Goal: Task Accomplishment & Management: Use online tool/utility

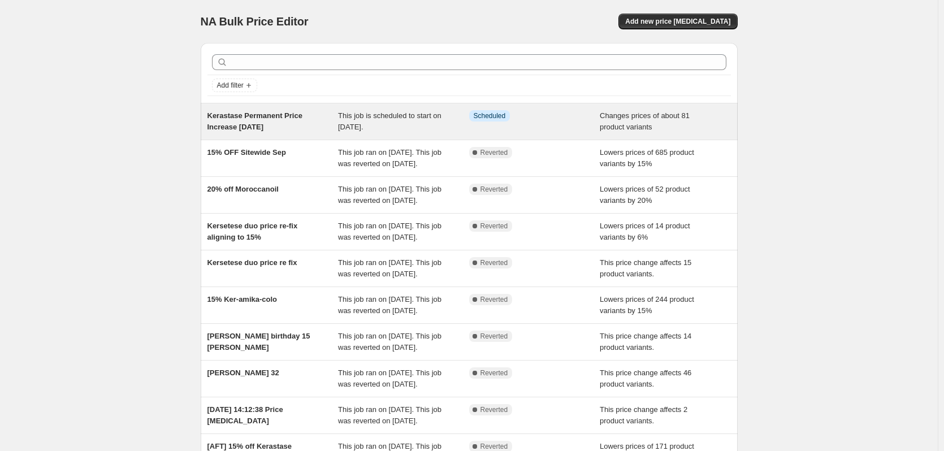
click at [228, 118] on span "Kerastase Permanent Price Increase [DATE]" at bounding box center [254, 121] width 95 height 20
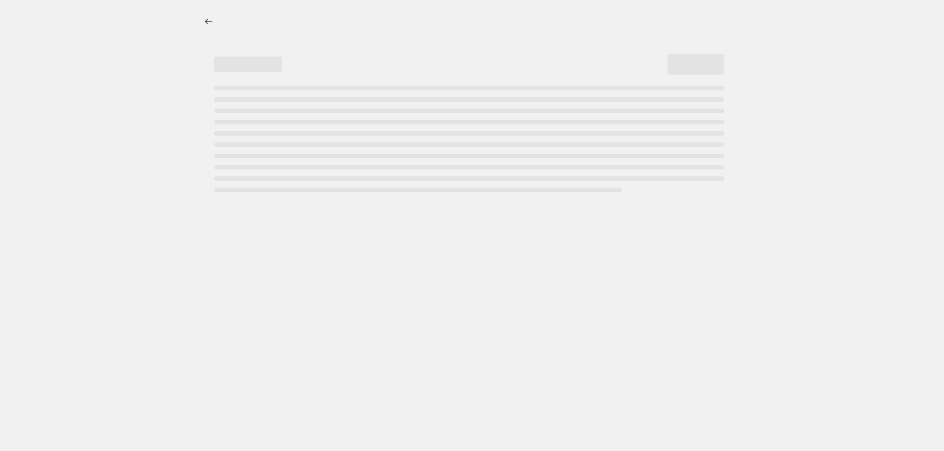
select select "vendor"
select select "product_status"
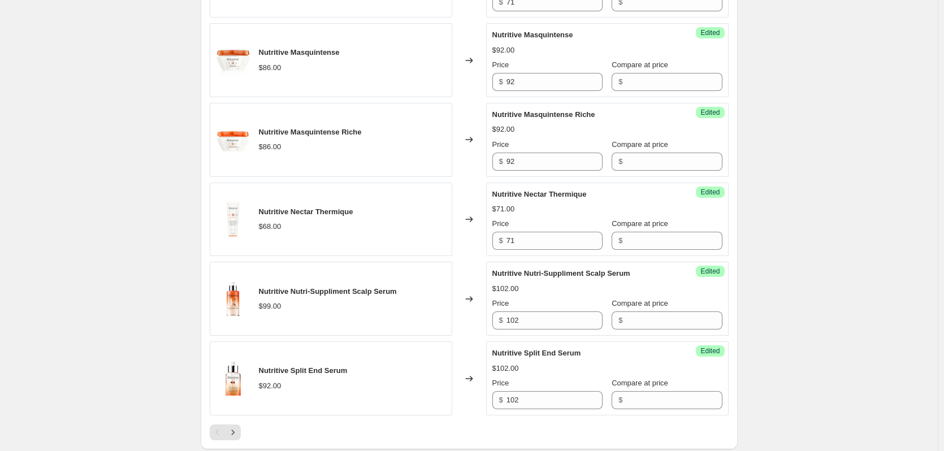
scroll to position [1799, 0]
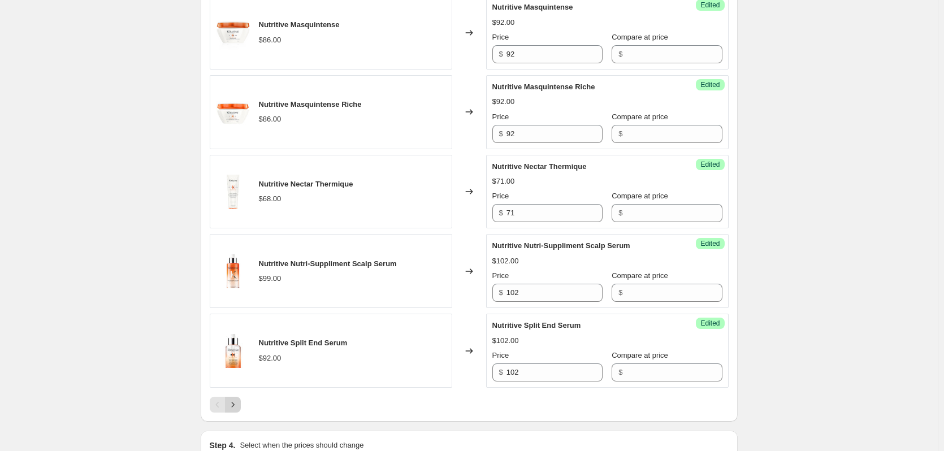
click at [241, 403] on button "Next" at bounding box center [233, 405] width 16 height 16
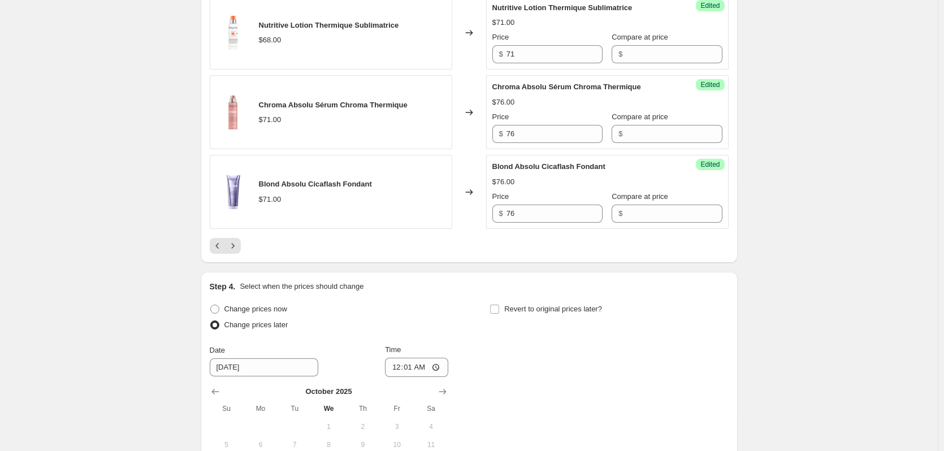
scroll to position [2025, 0]
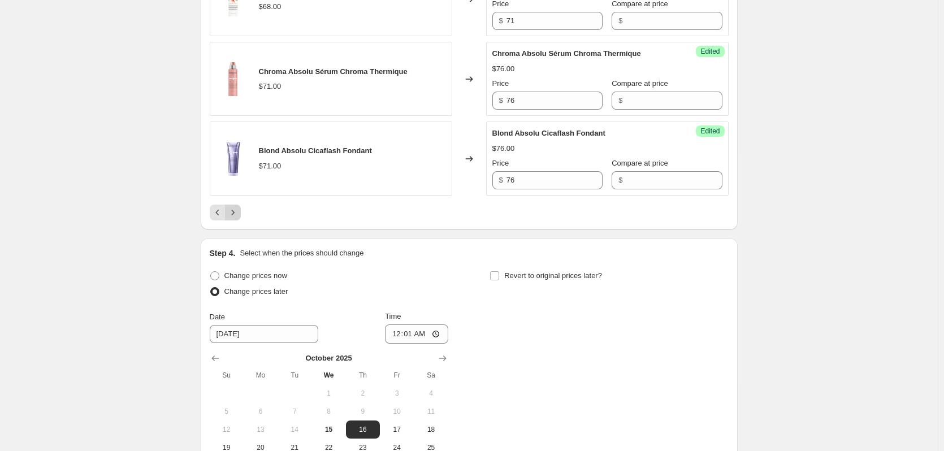
click at [233, 218] on icon "Next" at bounding box center [232, 212] width 11 height 11
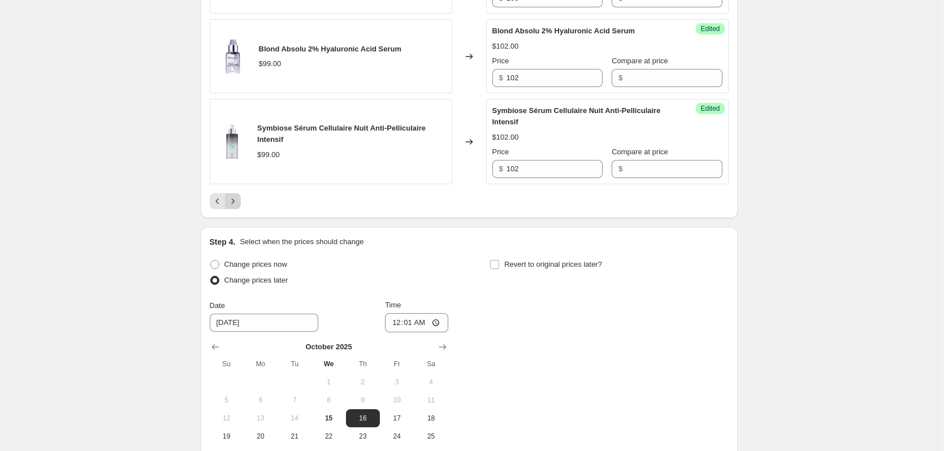
click at [235, 209] on button "Next" at bounding box center [233, 201] width 16 height 16
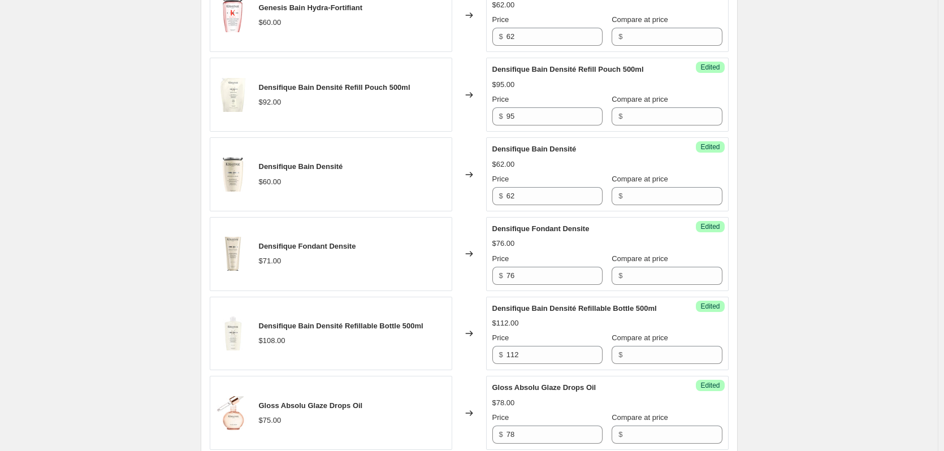
scroll to position [1969, 0]
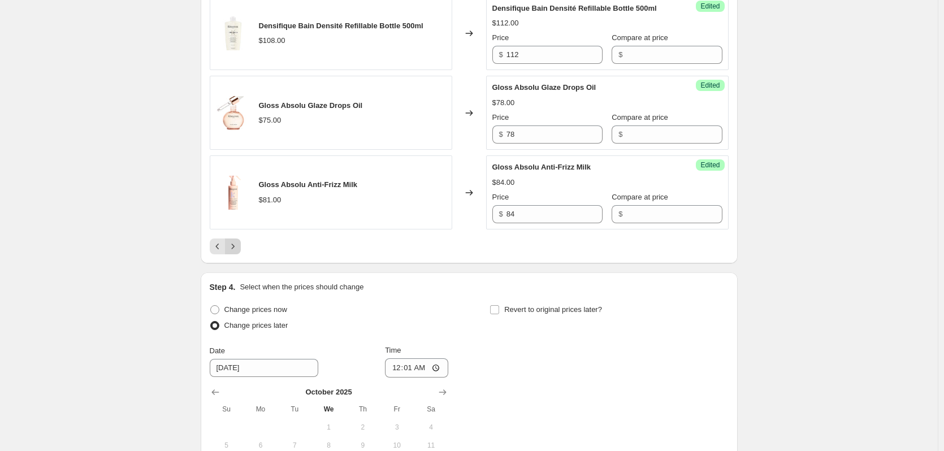
click at [238, 252] on icon "Next" at bounding box center [232, 246] width 11 height 11
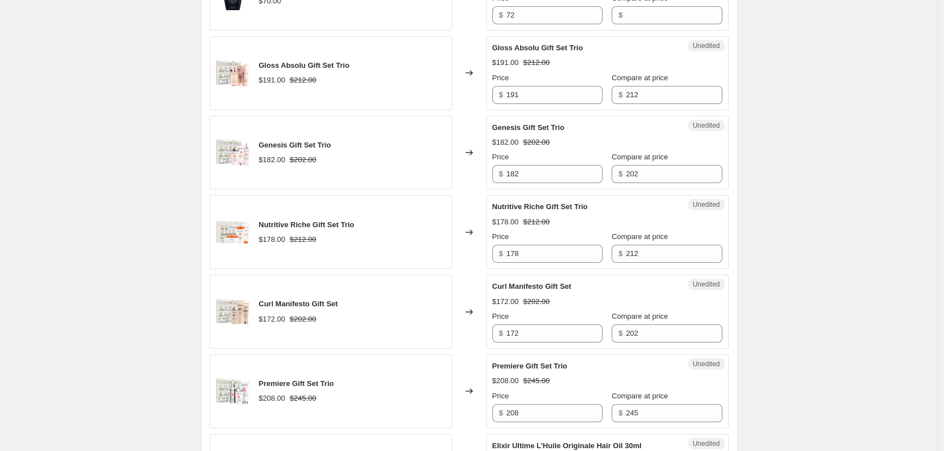
scroll to position [1460, 0]
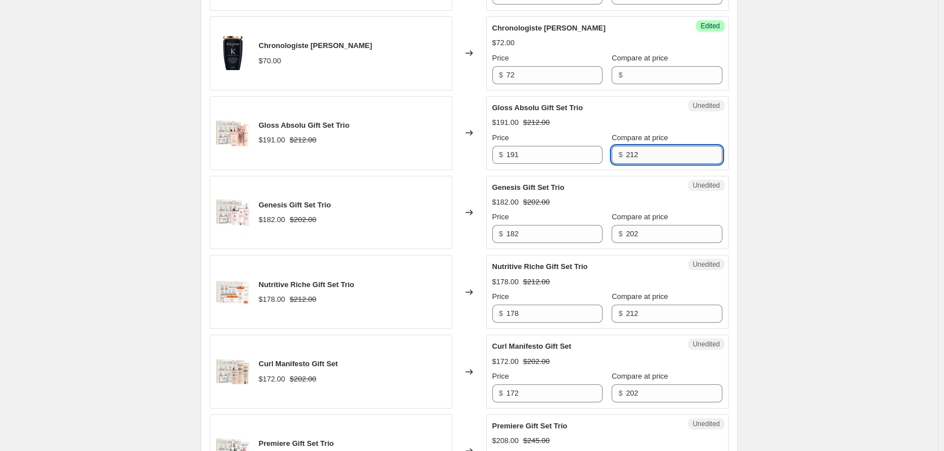
click at [664, 164] on input "212" at bounding box center [674, 155] width 96 height 18
click at [642, 164] on input "212" at bounding box center [674, 155] width 96 height 18
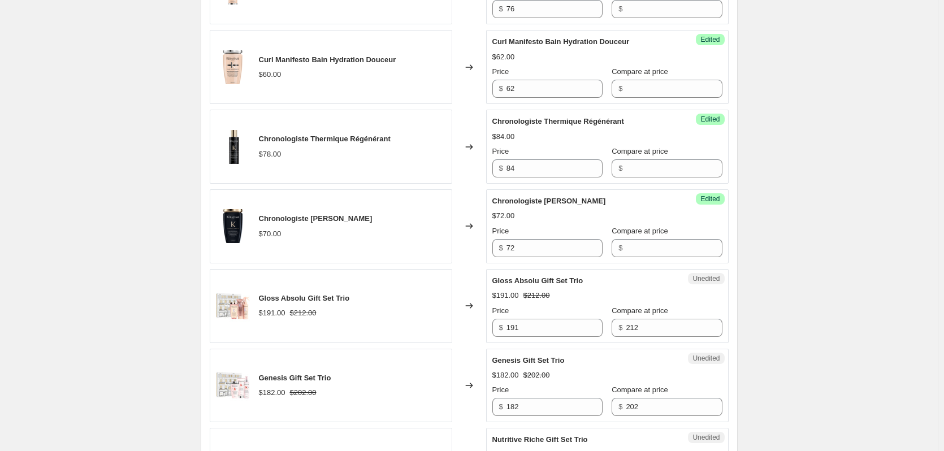
scroll to position [1404, 0]
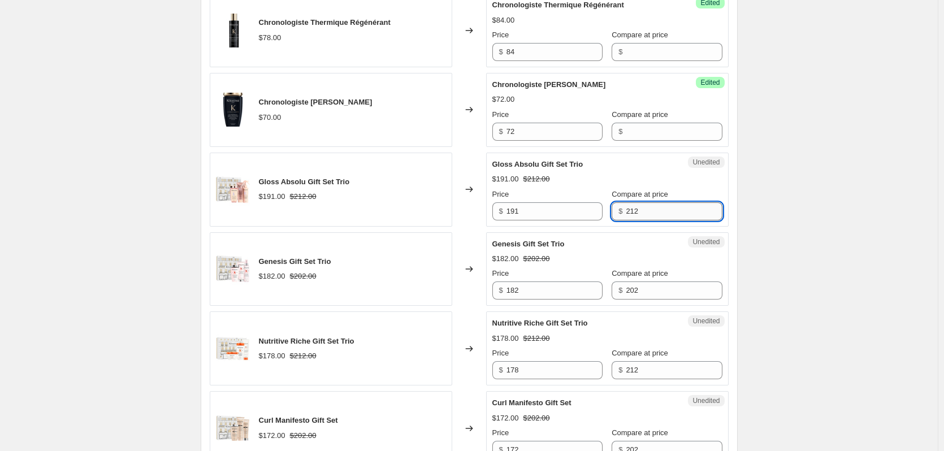
click at [640, 220] on input "212" at bounding box center [674, 211] width 96 height 18
type input "222"
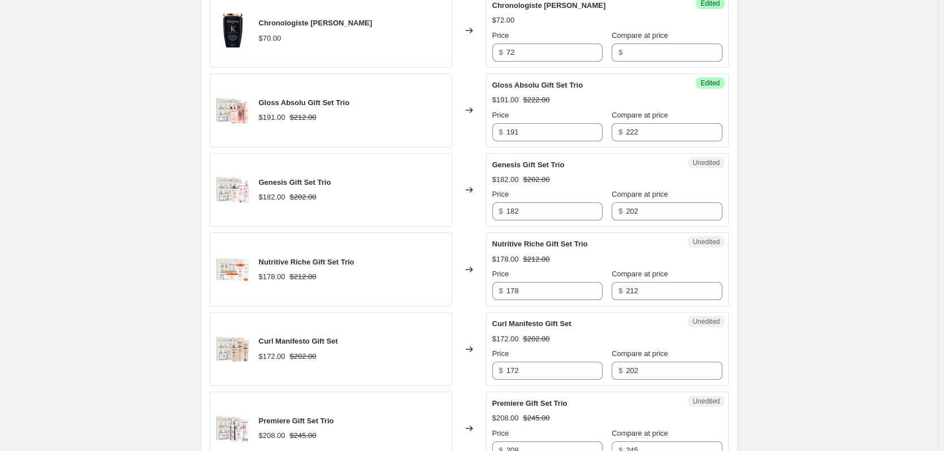
scroll to position [1517, 0]
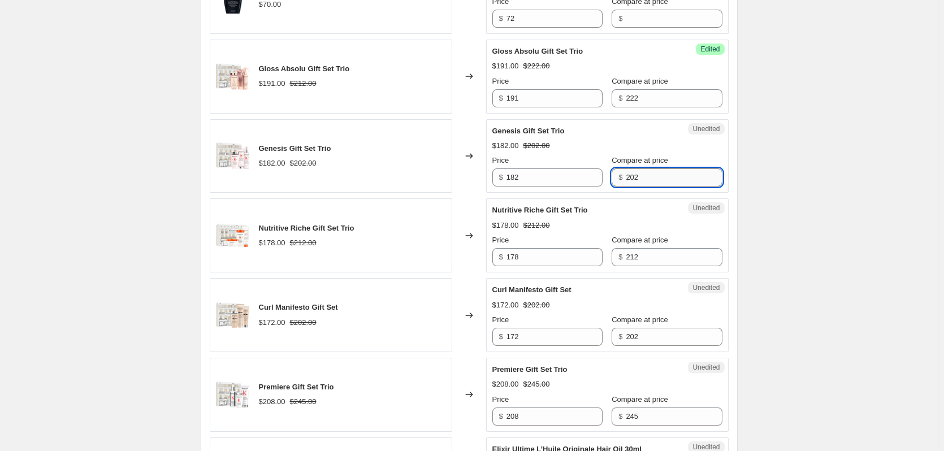
click at [652, 180] on input "202" at bounding box center [674, 177] width 96 height 18
type input "214"
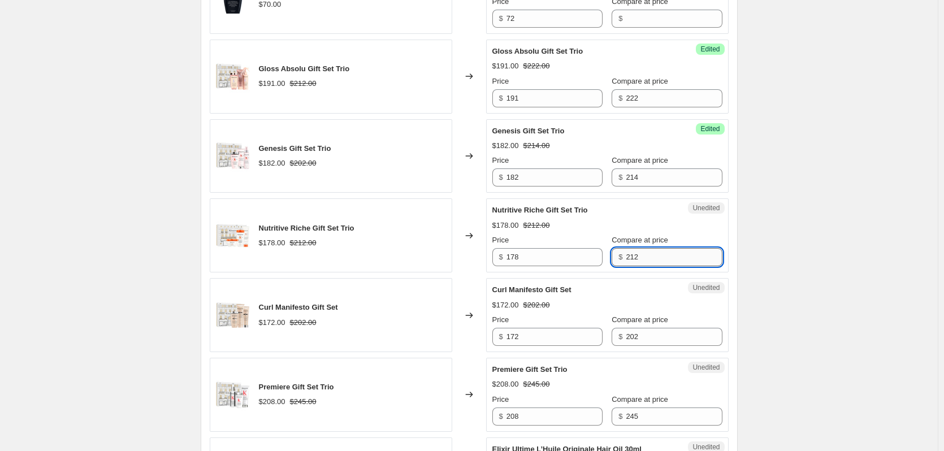
click at [654, 266] on input "212" at bounding box center [674, 257] width 96 height 18
type input "237"
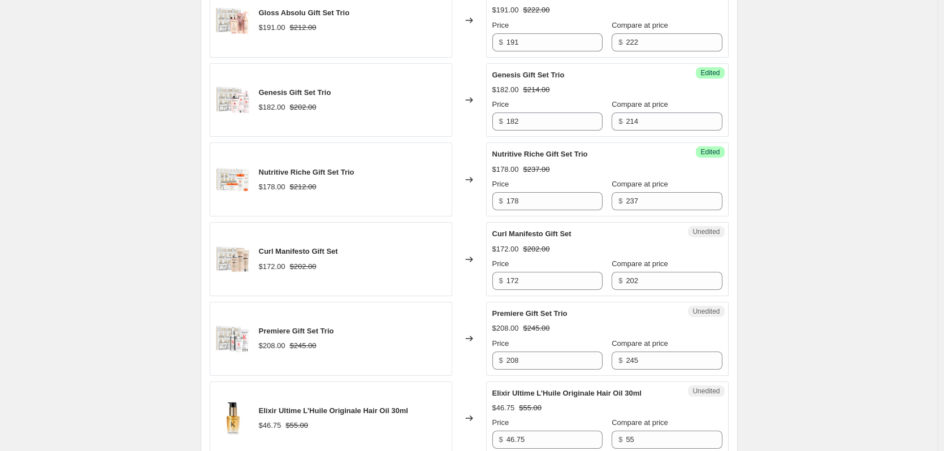
scroll to position [1573, 0]
click at [651, 289] on input "202" at bounding box center [674, 280] width 96 height 18
type input "214"
click at [642, 369] on input "245" at bounding box center [674, 360] width 96 height 18
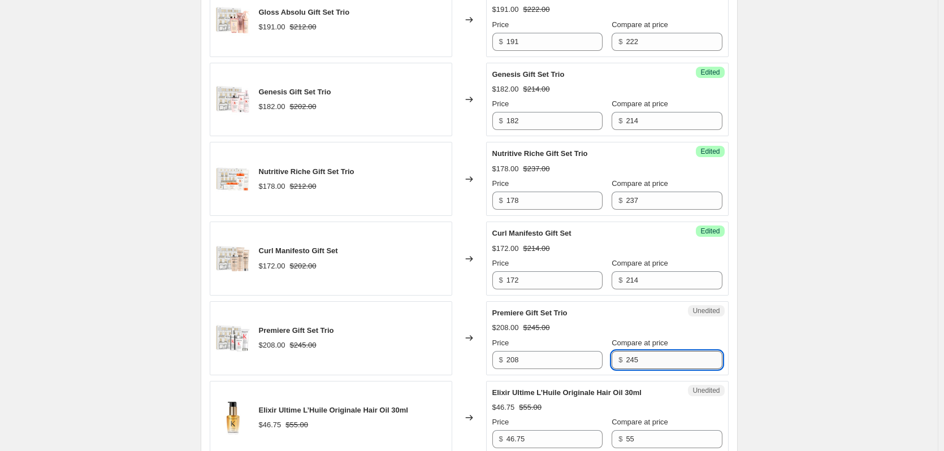
click at [642, 369] on input "245" at bounding box center [674, 360] width 96 height 18
click at [630, 210] on input "237" at bounding box center [674, 201] width 96 height 18
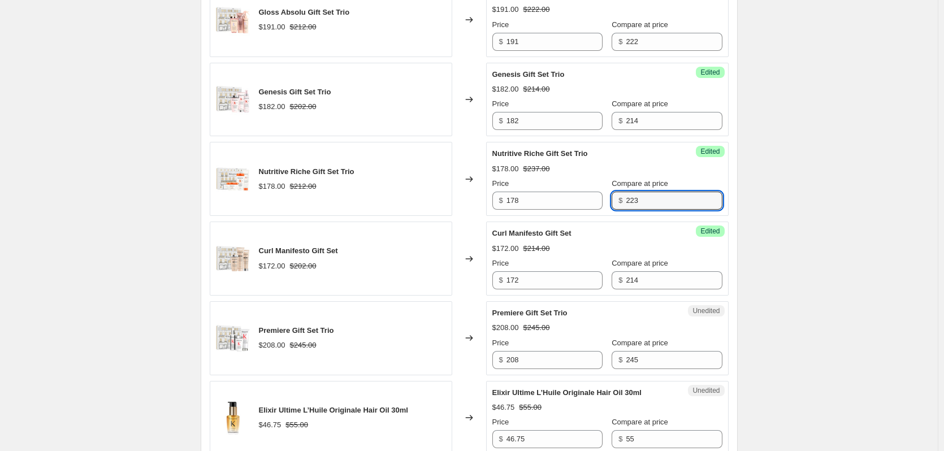
type input "223"
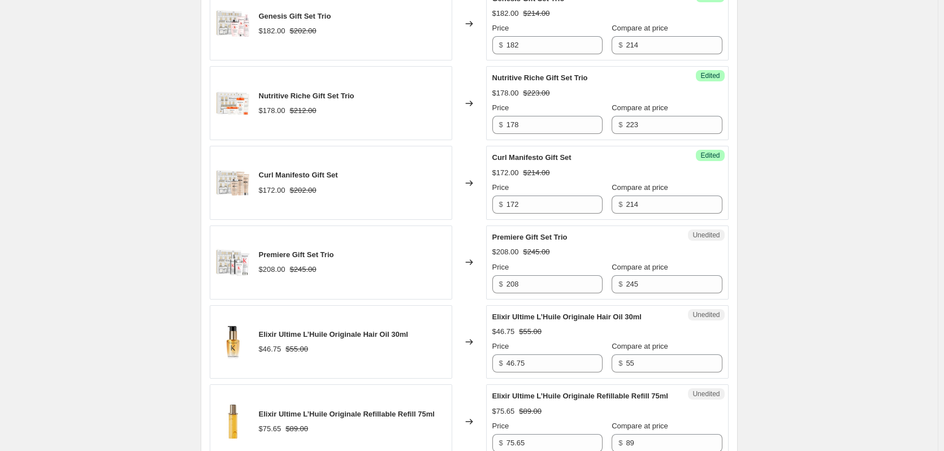
scroll to position [1686, 0]
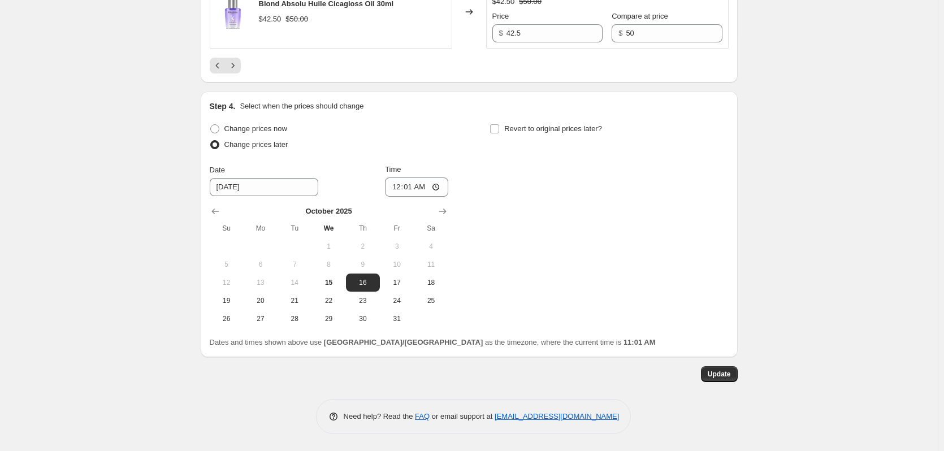
scroll to position [2161, 0]
click at [728, 374] on span "Update" at bounding box center [718, 374] width 23 height 9
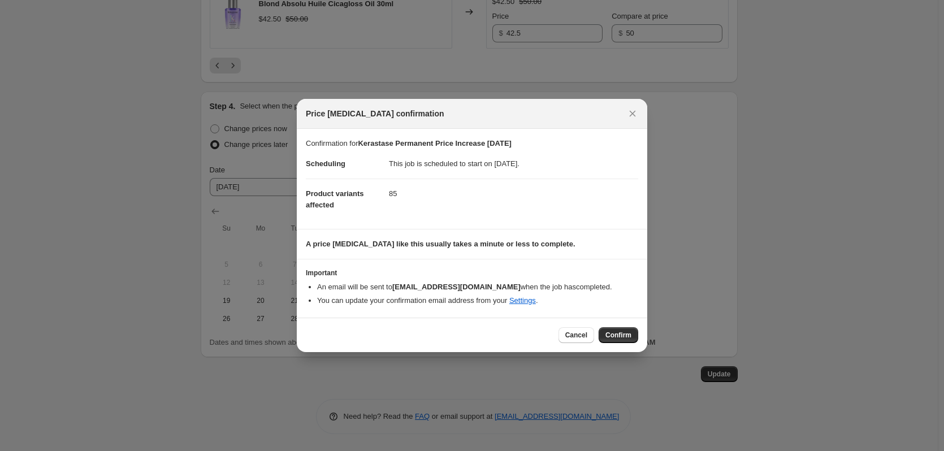
drag, startPoint x: 611, startPoint y: 334, endPoint x: 611, endPoint y: 328, distance: 6.2
click at [611, 334] on span "Confirm" at bounding box center [618, 335] width 26 height 9
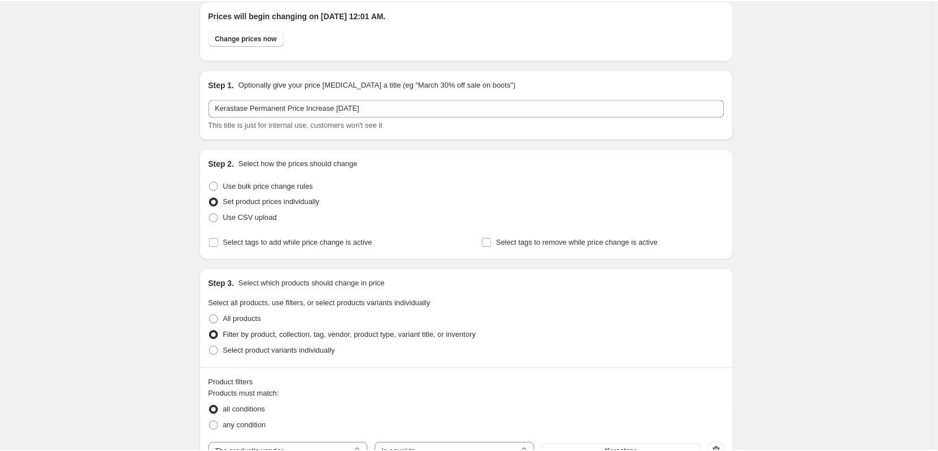
scroll to position [0, 0]
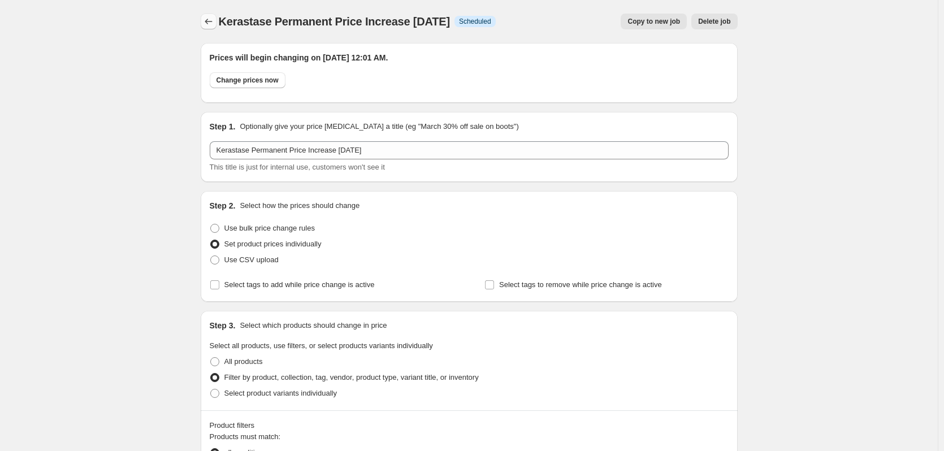
click at [208, 24] on icon "Price change jobs" at bounding box center [208, 21] width 11 height 11
